Goal: Task Accomplishment & Management: Manage account settings

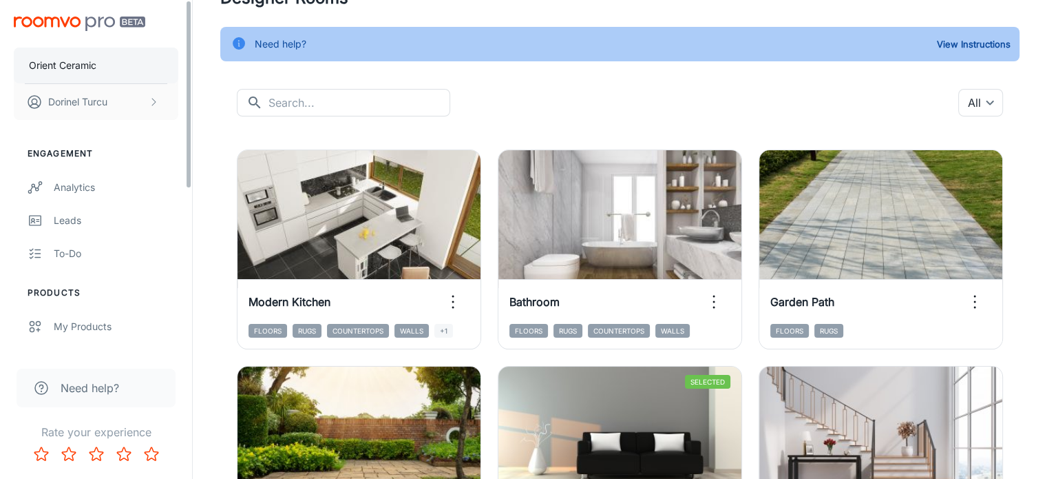
scroll to position [69, 0]
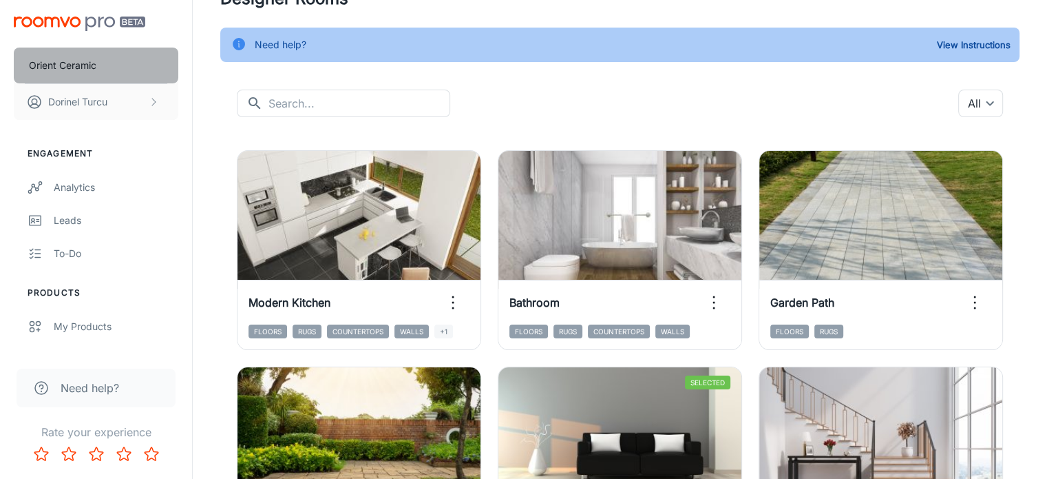
click at [69, 60] on p "Orient Ceramic" at bounding box center [62, 65] width 67 height 15
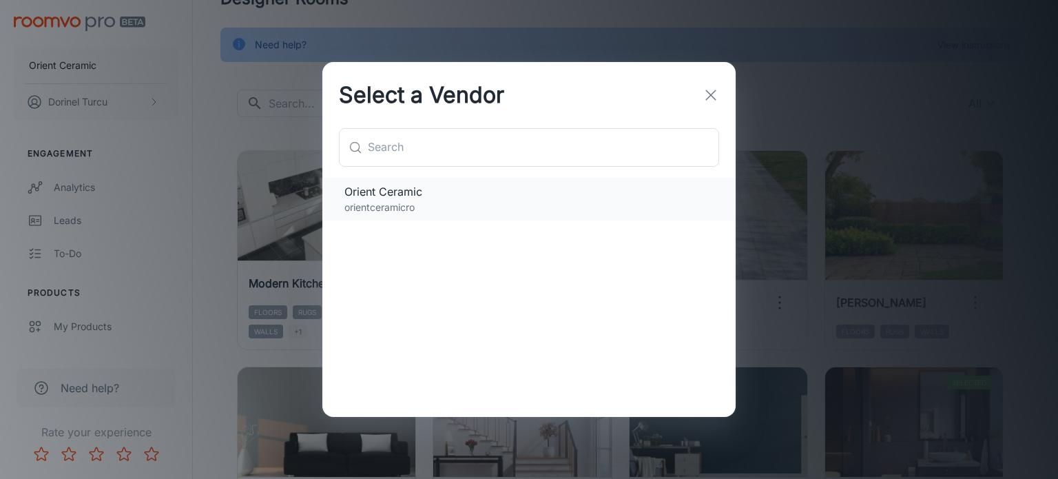
click at [419, 198] on span "Orient Ceramic" at bounding box center [528, 191] width 369 height 17
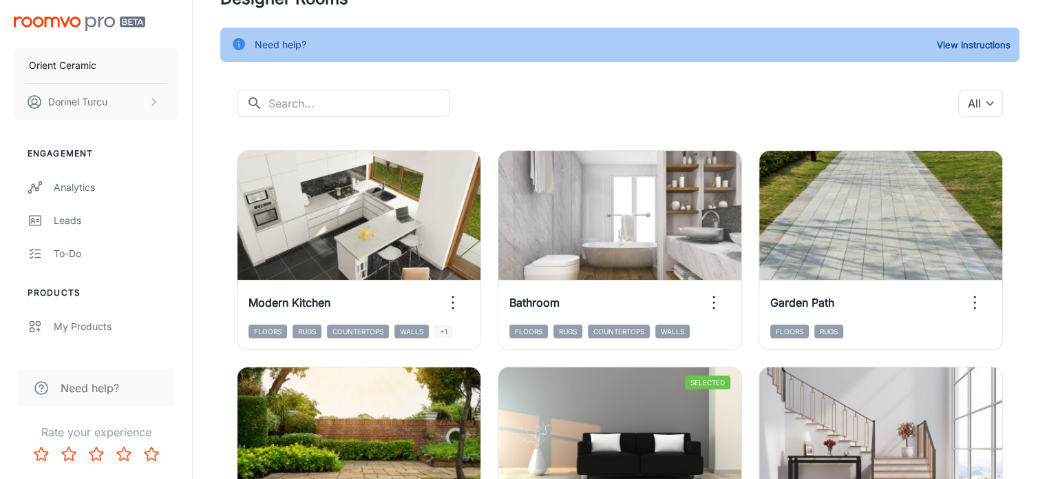
scroll to position [0, 0]
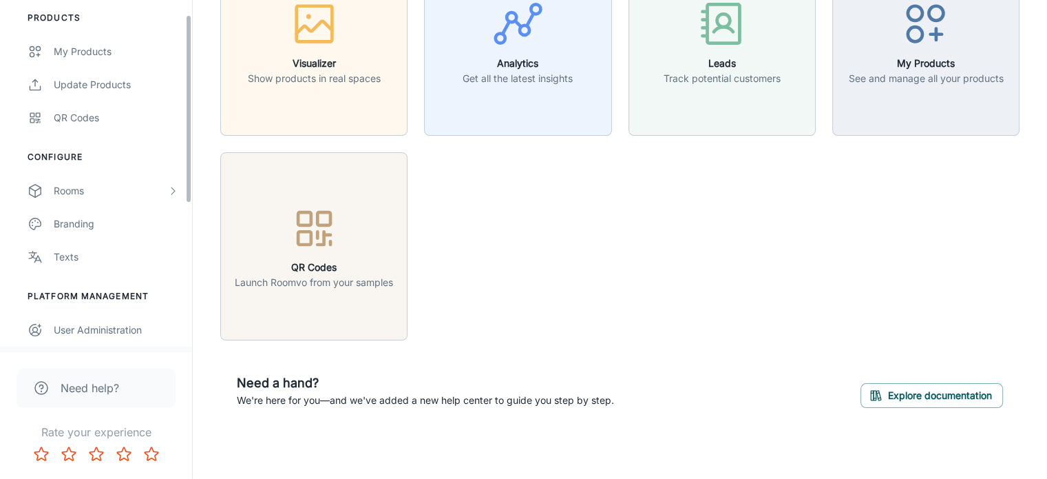
scroll to position [302, 0]
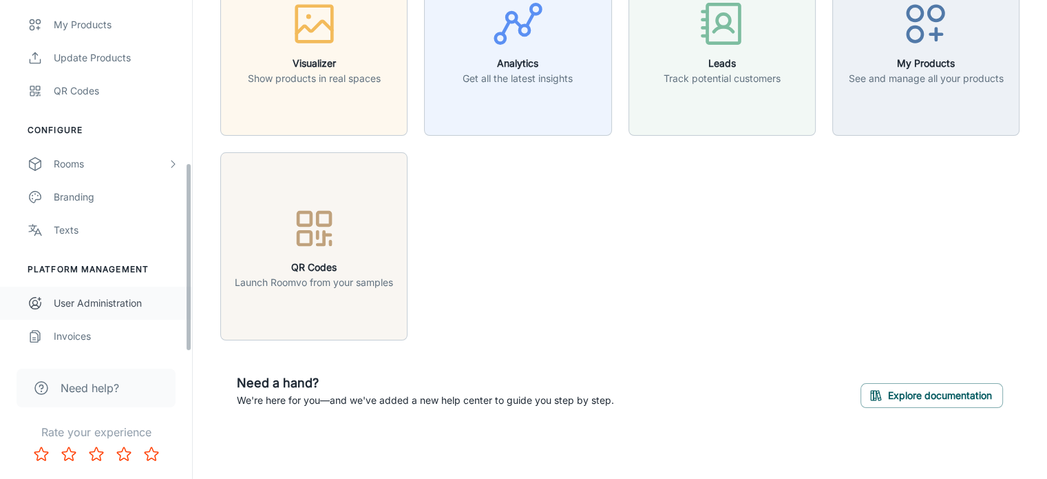
click at [118, 310] on div "User Administration" at bounding box center [116, 302] width 125 height 15
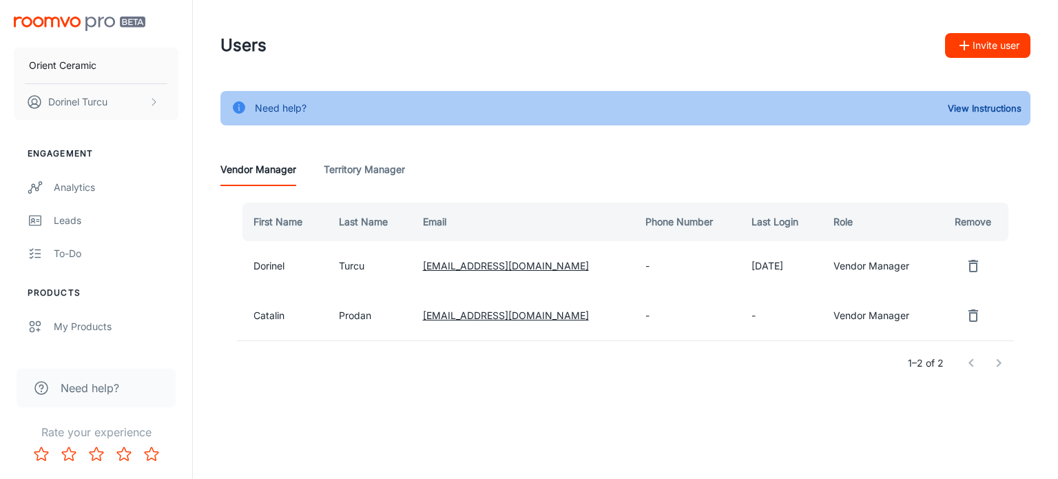
drag, startPoint x: 639, startPoint y: 324, endPoint x: 635, endPoint y: 311, distance: 13.7
click at [640, 324] on td "-" at bounding box center [687, 316] width 106 height 50
click at [634, 311] on td "-" at bounding box center [687, 316] width 106 height 50
click at [706, 320] on td "-" at bounding box center [687, 316] width 106 height 50
click at [354, 169] on Manager "Territory Manager" at bounding box center [364, 169] width 81 height 33
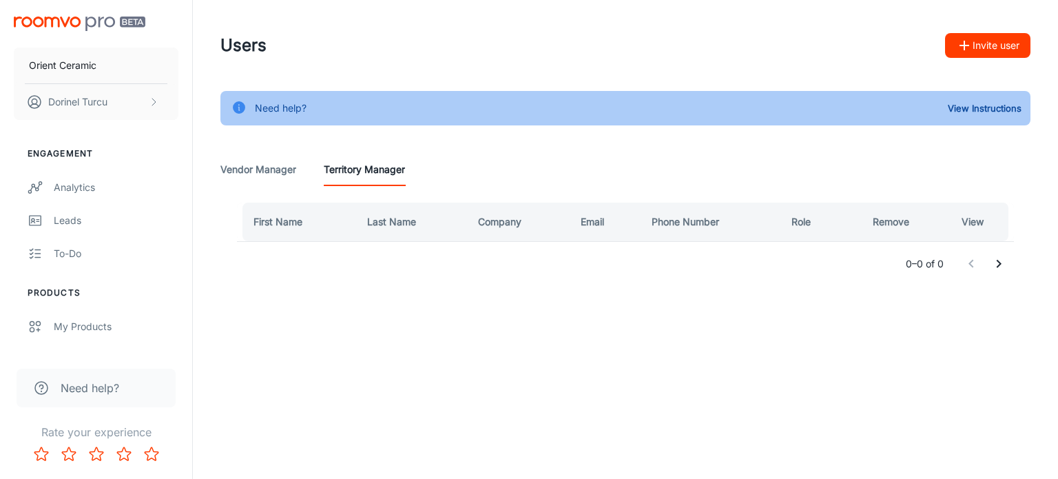
click at [236, 172] on Manager "Vendor Manager" at bounding box center [258, 169] width 76 height 33
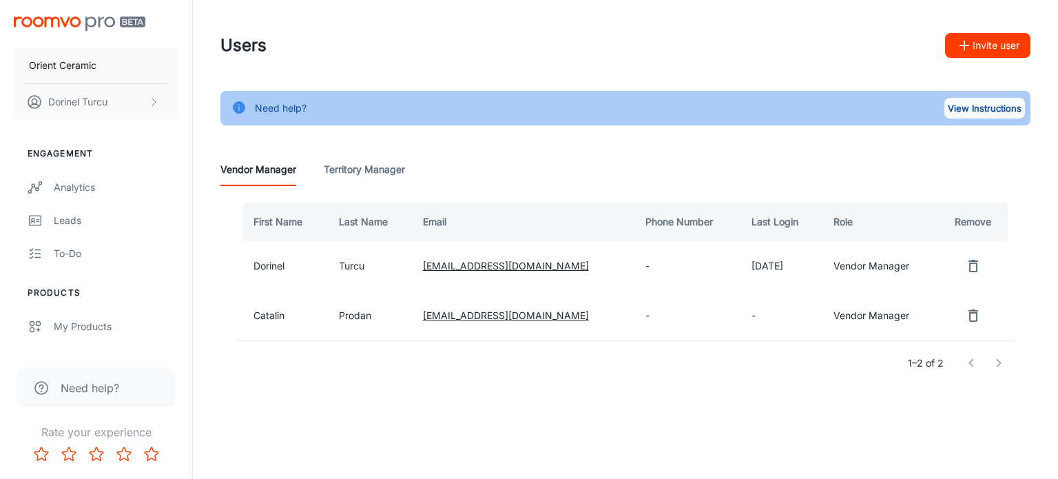
click at [957, 104] on button "View Instructions" at bounding box center [984, 108] width 81 height 21
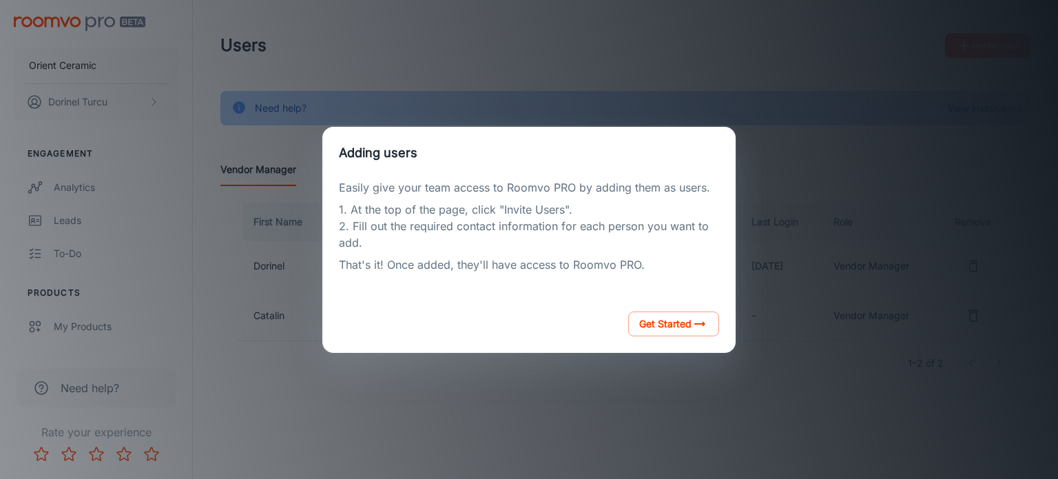
drag, startPoint x: 772, startPoint y: 319, endPoint x: 738, endPoint y: 361, distance: 53.9
click at [772, 319] on div "Adding users Easily give your team access to Roomvo PRO by adding them as users…" at bounding box center [529, 240] width 1025 height 446
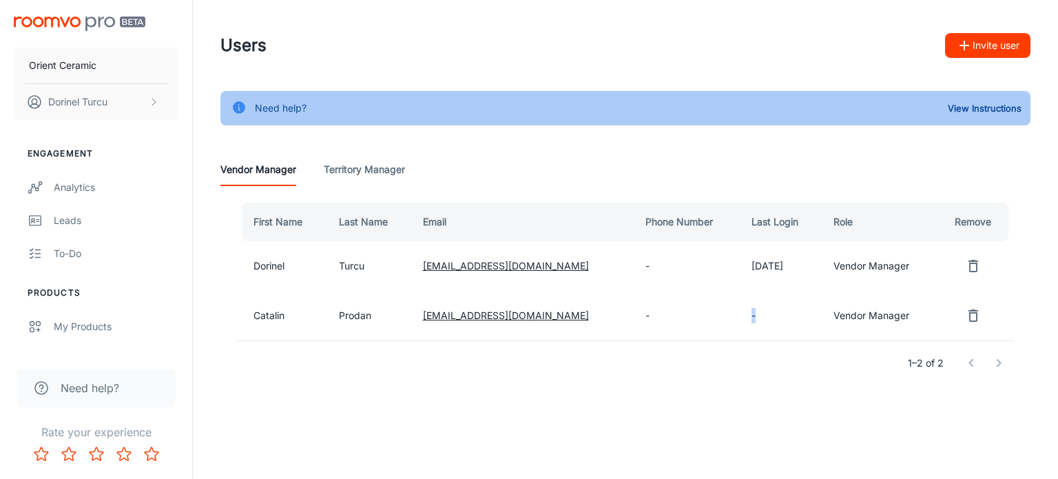
click at [740, 308] on td "-" at bounding box center [780, 316] width 81 height 50
click at [107, 105] on p "Dorinel Turcu" at bounding box center [77, 101] width 59 height 15
click at [228, 103] on li "User Profile" at bounding box center [215, 101] width 74 height 23
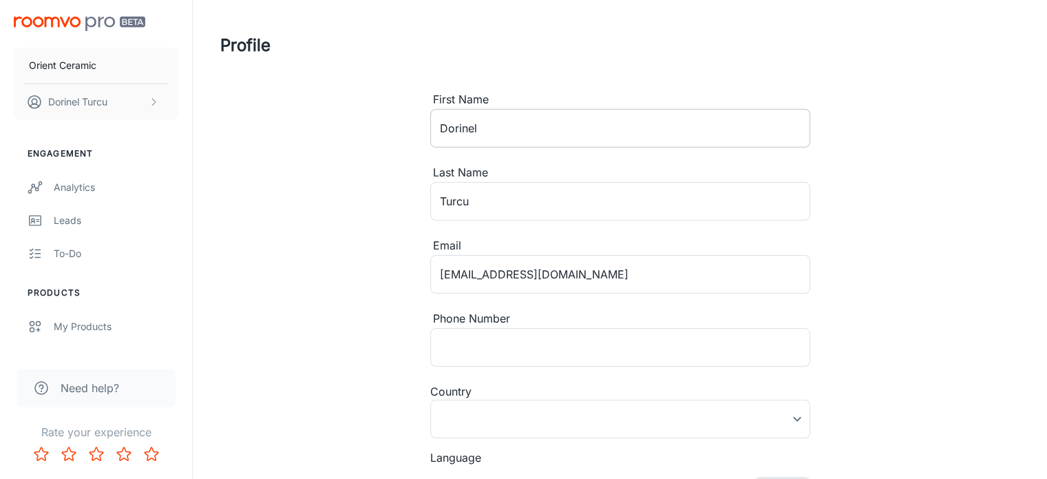
type input "United States"
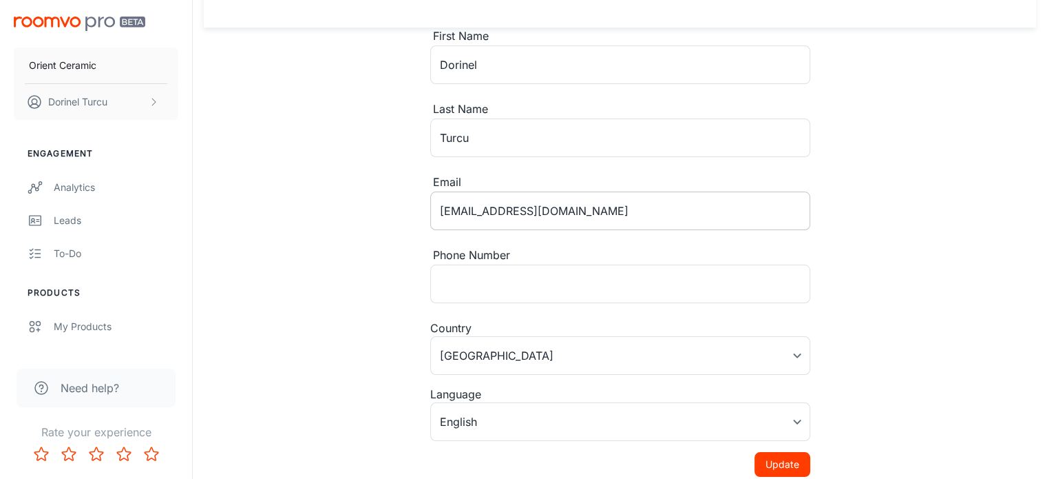
scroll to position [116, 0]
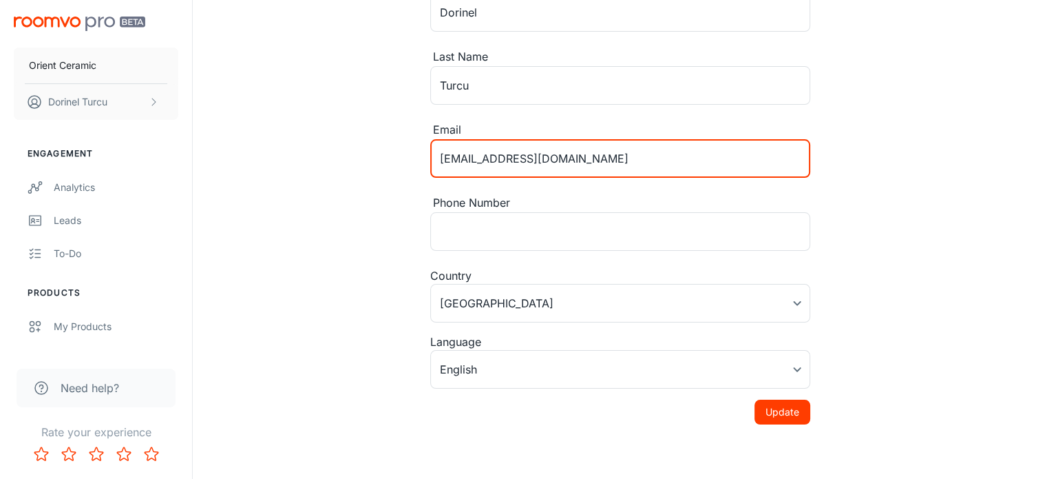
click at [673, 165] on input "ionela.dragan@orientceramic.ro" at bounding box center [620, 158] width 380 height 39
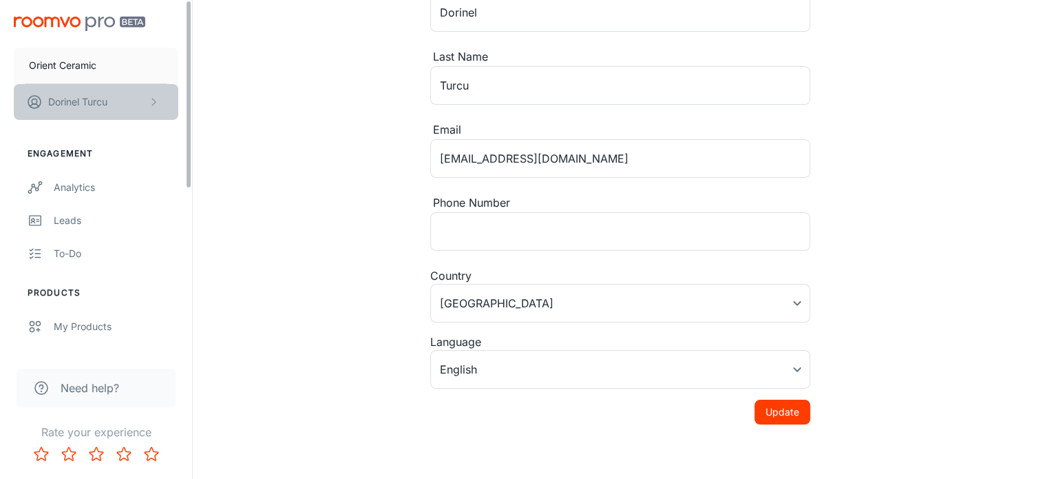
click at [136, 98] on button "Dorinel Turcu" at bounding box center [96, 102] width 165 height 36
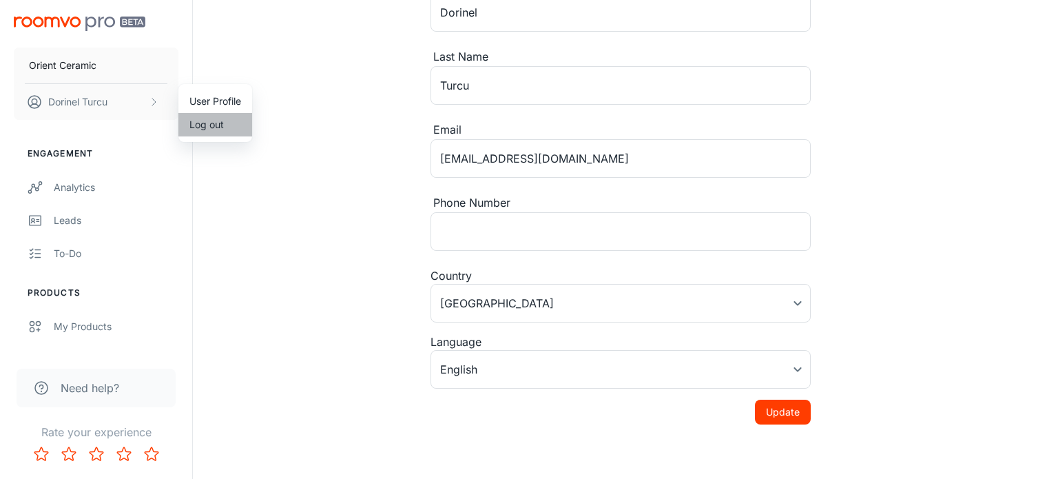
click at [201, 126] on li "Log out" at bounding box center [215, 124] width 74 height 23
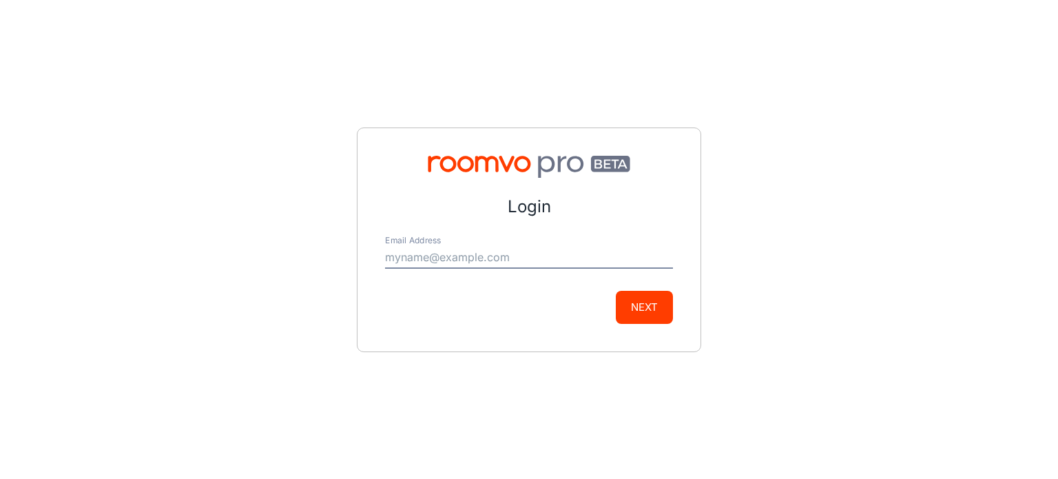
click at [471, 256] on input "Email Address" at bounding box center [529, 258] width 288 height 22
click at [516, 254] on input "Email Address" at bounding box center [529, 258] width 288 height 22
click at [516, 259] on input "Email Address" at bounding box center [529, 258] width 288 height 22
type input "ionela.dragan@orientceramic.ro"
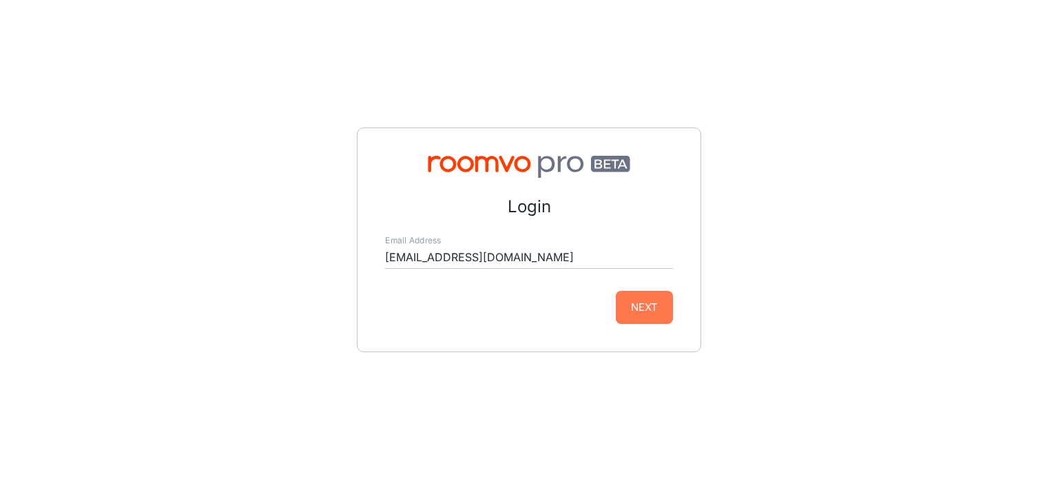
click at [649, 297] on button "Next" at bounding box center [644, 307] width 57 height 33
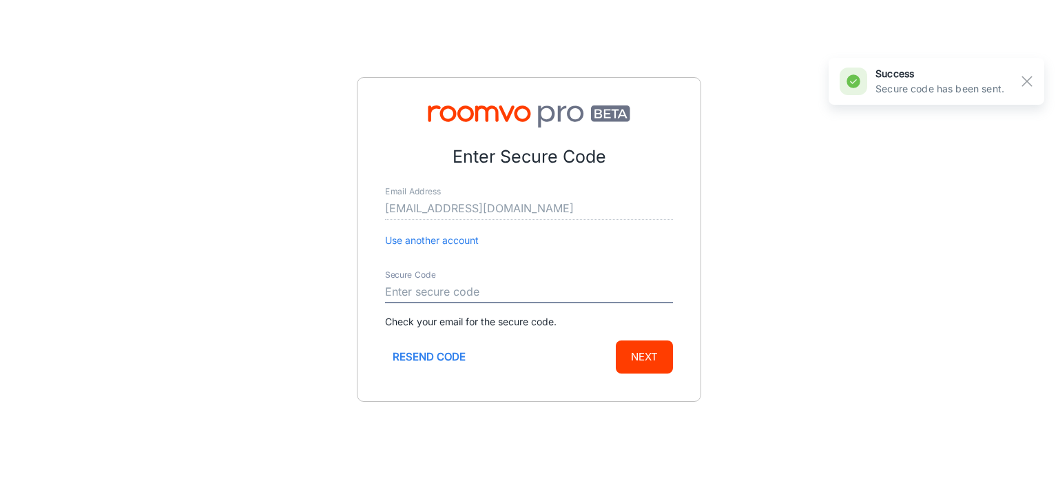
click at [556, 295] on input "Secure Code" at bounding box center [529, 292] width 288 height 22
click at [326, 275] on div "Enter Secure Code Email Address ionela.dragan@orientceramic.ro Use another acco…" at bounding box center [529, 239] width 1058 height 479
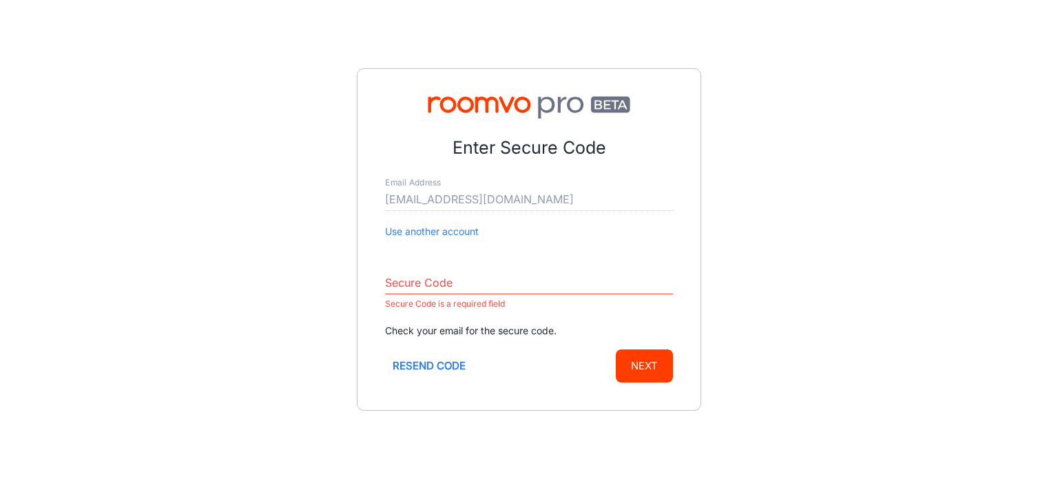
click at [477, 288] on input "Secure Code" at bounding box center [529, 283] width 288 height 22
